Goal: Find specific page/section: Find specific page/section

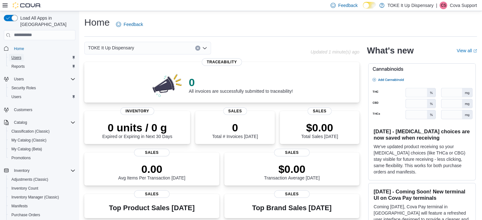
click at [20, 55] on span "Users" at bounding box center [16, 57] width 10 height 5
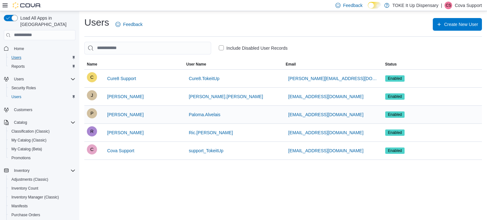
click at [354, 112] on div "[EMAIL_ADDRESS][DOMAIN_NAME]" at bounding box center [332, 115] width 99 height 18
copy tr "[EMAIL_ADDRESS][DOMAIN_NAME] Status"
